Goal: Transaction & Acquisition: Purchase product/service

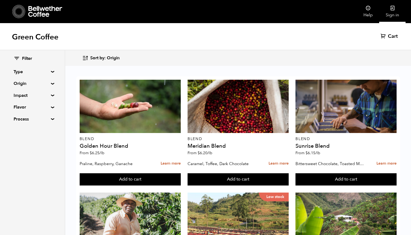
click at [385, 16] on link "Sign in" at bounding box center [392, 11] width 26 height 23
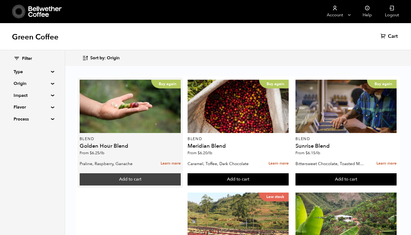
click at [137, 177] on button "Add to cart" at bounding box center [130, 179] width 101 height 12
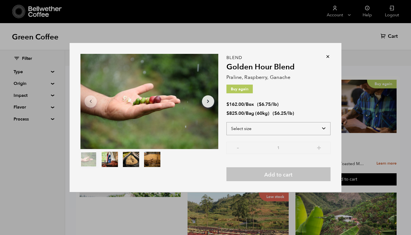
select select "bag-3"
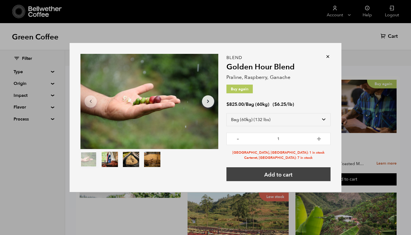
click at [268, 172] on button "Add to cart" at bounding box center [278, 174] width 104 height 14
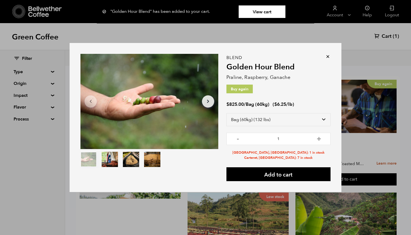
click at [328, 56] on icon at bounding box center [327, 56] width 5 height 5
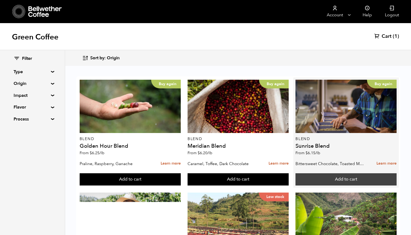
click at [318, 177] on button "Add to cart" at bounding box center [345, 179] width 101 height 12
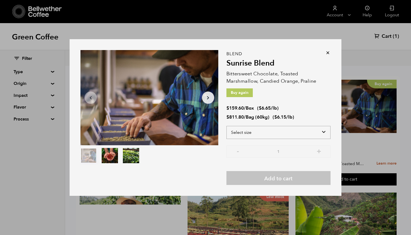
select select "bag-3"
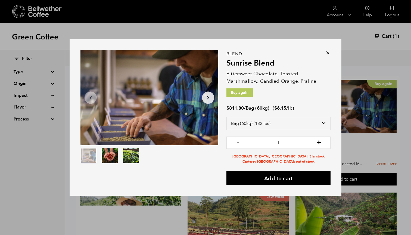
click at [319, 142] on button "+" at bounding box center [318, 141] width 7 height 5
type input "3"
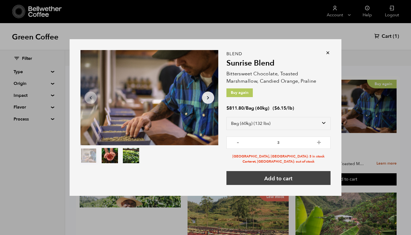
click at [293, 175] on button "Add to cart" at bounding box center [278, 178] width 104 height 14
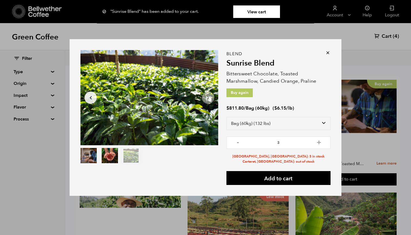
click at [326, 51] on icon at bounding box center [327, 52] width 5 height 5
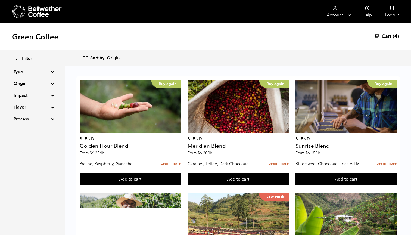
scroll to position [424, 0]
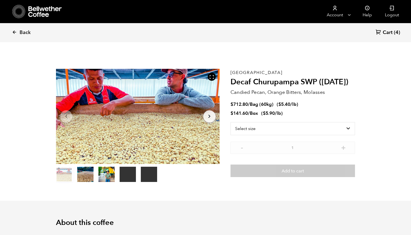
scroll to position [236, 289]
select select "bag-3"
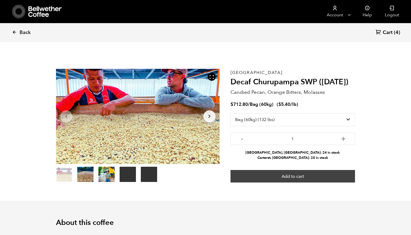
click at [314, 173] on button "Add to cart" at bounding box center [292, 176] width 124 height 12
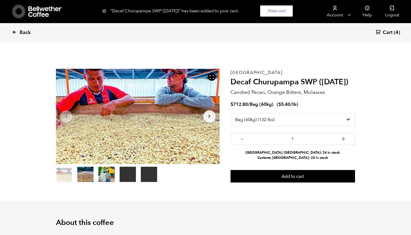
click at [21, 34] on span "Back" at bounding box center [25, 32] width 11 height 7
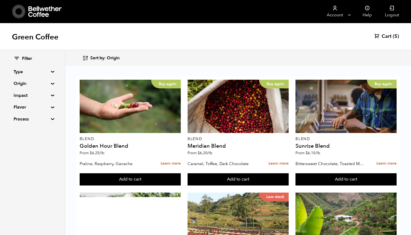
scroll to position [194, 0]
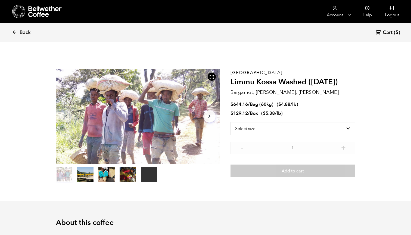
scroll to position [236, 289]
select select "bag-3"
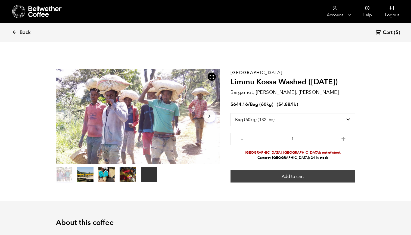
click at [288, 172] on button "Add to cart" at bounding box center [292, 176] width 124 height 12
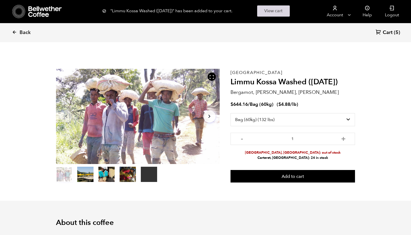
click at [273, 15] on link "View cart" at bounding box center [273, 10] width 33 height 11
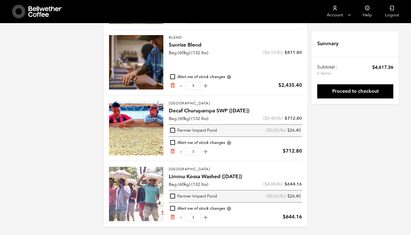
scroll to position [117, 0]
click at [171, 215] on icon "Remove from cart" at bounding box center [172, 216] width 5 height 5
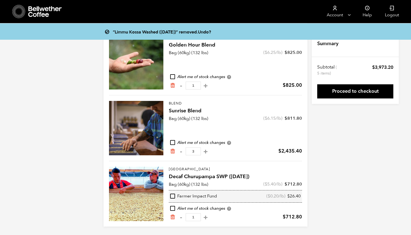
scroll to position [51, 0]
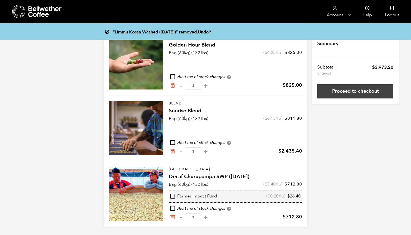
click at [339, 90] on link "Proceed to checkout" at bounding box center [355, 91] width 76 height 14
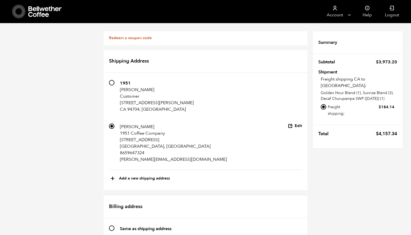
click at [323, 121] on input "Local pickup - [GEOGRAPHIC_DATA], [GEOGRAPHIC_DATA]" at bounding box center [322, 123] width 5 height 5
radio input "true"
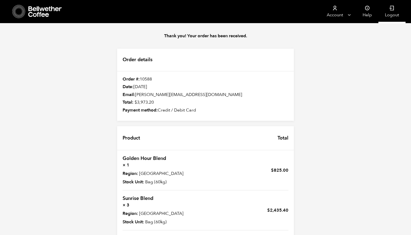
click at [392, 9] on icon at bounding box center [391, 7] width 5 height 5
